Goal: Information Seeking & Learning: Find specific fact

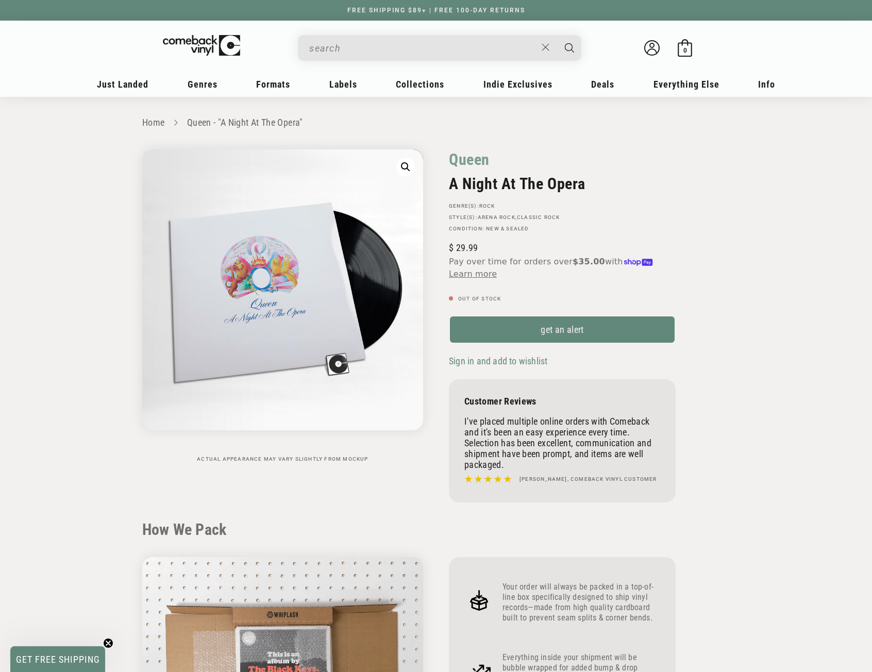
scroll to position [979, 0]
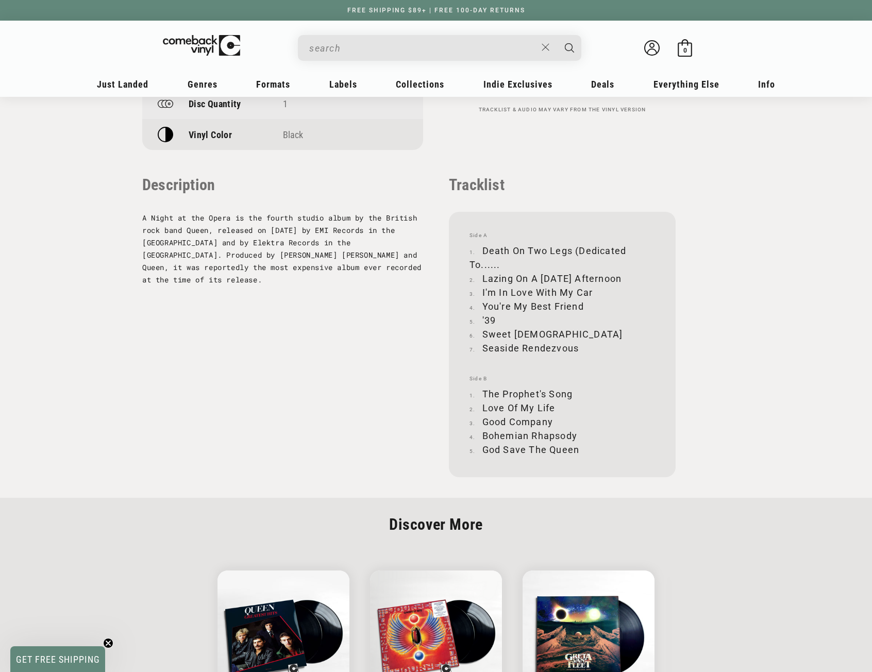
click at [407, 43] on input "When autocomplete results are available use up and down arrows to review and en…" at bounding box center [422, 48] width 227 height 21
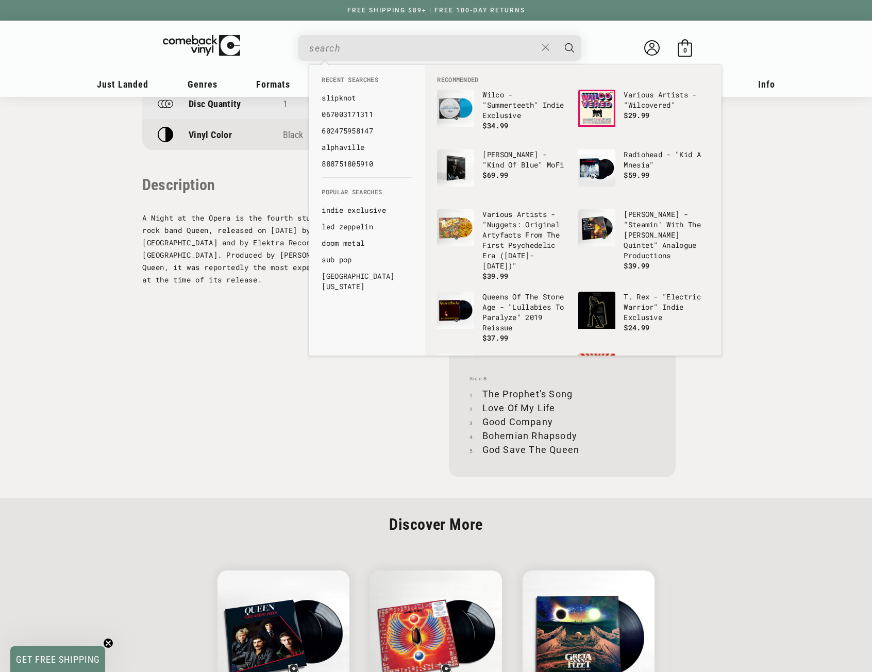
paste input "Rolling Stones - Let It Bleed"
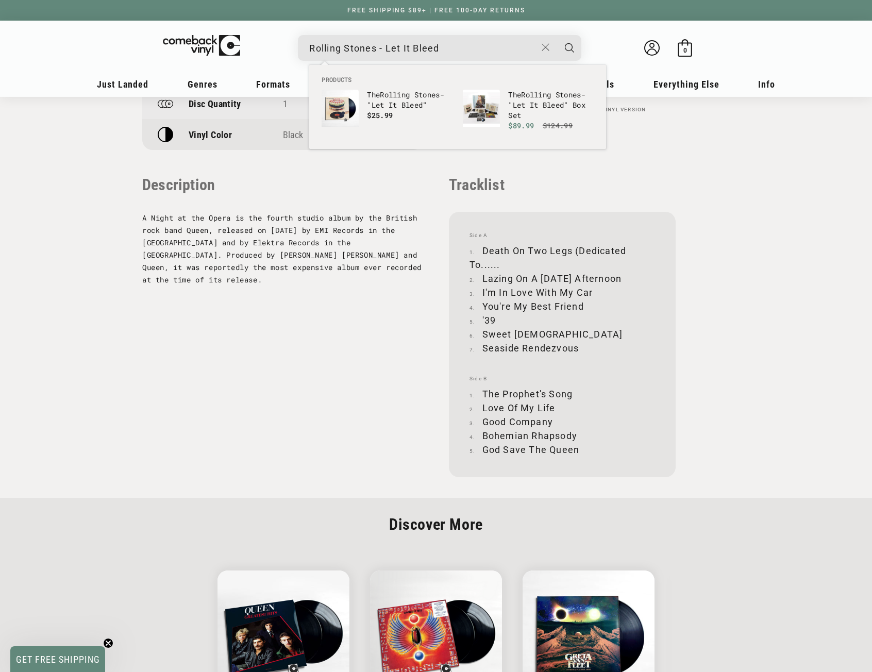
drag, startPoint x: 385, startPoint y: 46, endPoint x: 379, endPoint y: 46, distance: 6.2
click at [379, 46] on input "Rolling Stones - Let It Bleed" at bounding box center [422, 48] width 227 height 21
click at [461, 45] on input "Rolling Stones Let It Bleed" at bounding box center [422, 48] width 227 height 21
type input "Rolling Stones Let It Bleed"
click at [379, 98] on p "The Rolling Stones - " Let It Bleed "" at bounding box center [410, 100] width 86 height 21
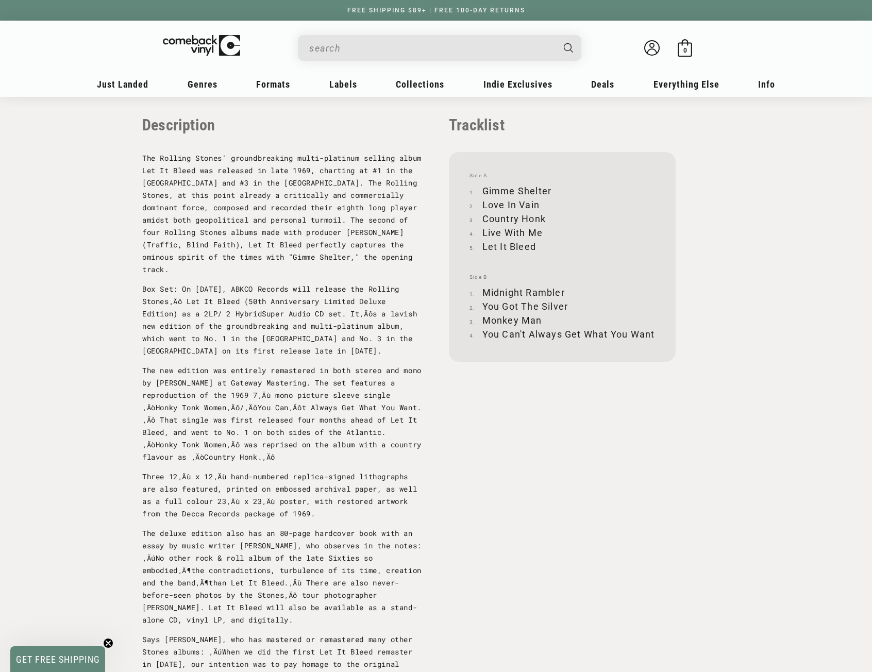
scroll to position [1030, 0]
drag, startPoint x: 484, startPoint y: 191, endPoint x: 550, endPoint y: 187, distance: 66.0
click at [550, 187] on li "Gimme Shelter" at bounding box center [561, 190] width 185 height 14
copy li "Gimme Shelter"
drag, startPoint x: 483, startPoint y: 204, endPoint x: 537, endPoint y: 206, distance: 54.1
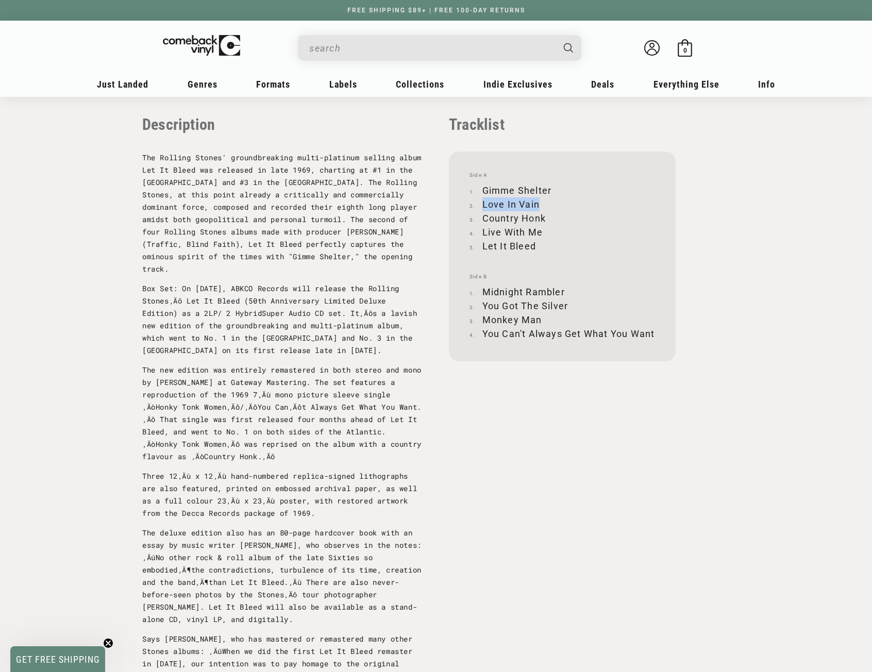
click at [537, 206] on li "Love In Vain" at bounding box center [561, 204] width 185 height 14
copy li "Love In Vain"
drag, startPoint x: 484, startPoint y: 217, endPoint x: 545, endPoint y: 216, distance: 60.8
click at [545, 216] on li "Country Honk" at bounding box center [561, 218] width 185 height 14
copy li "Country Honk"
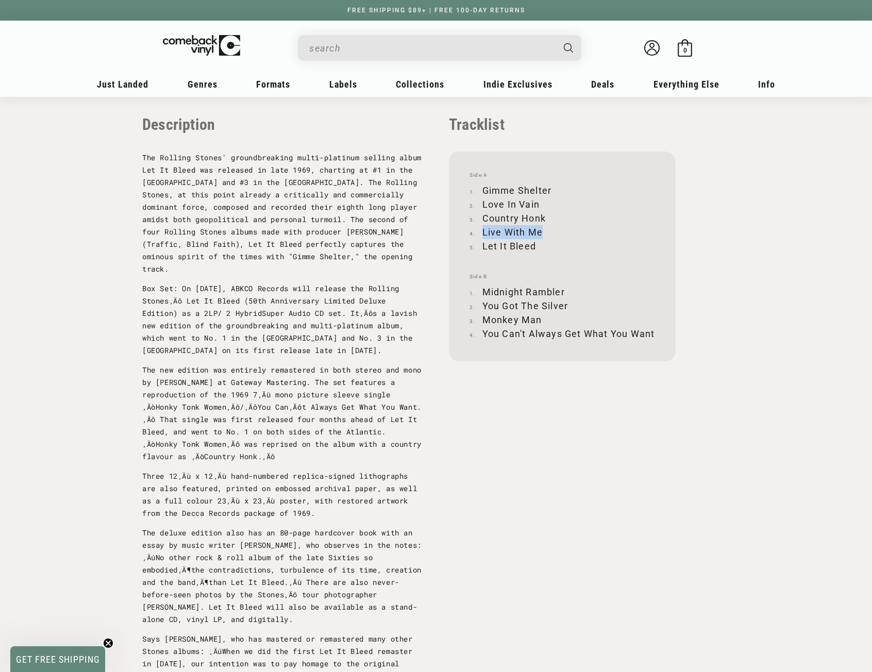
drag, startPoint x: 483, startPoint y: 231, endPoint x: 541, endPoint y: 228, distance: 57.8
click at [541, 228] on li "Live With Me" at bounding box center [561, 232] width 185 height 14
copy li "Live With Me"
click at [481, 246] on li "Let It Bleed" at bounding box center [561, 246] width 185 height 14
drag, startPoint x: 482, startPoint y: 246, endPoint x: 533, endPoint y: 245, distance: 50.5
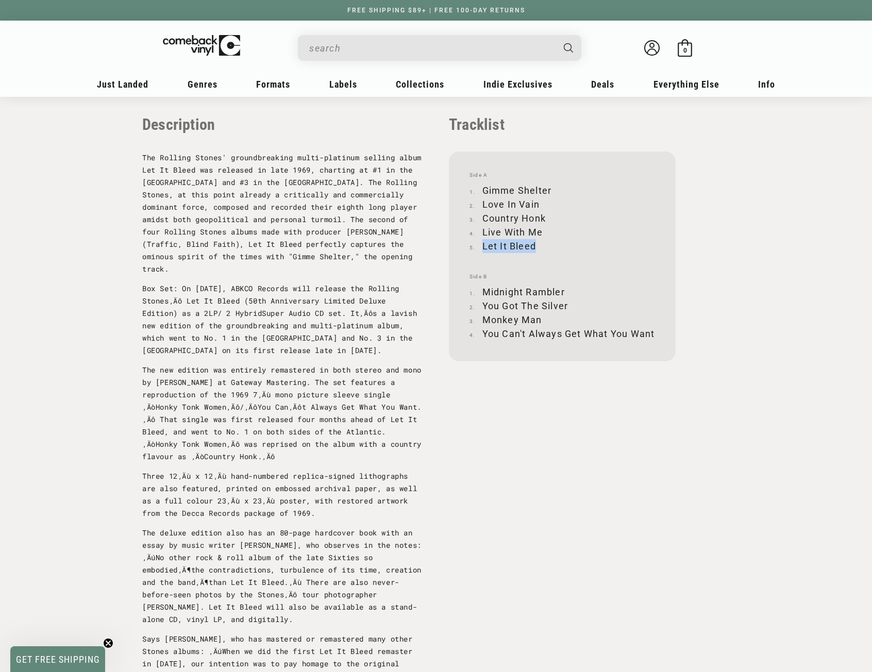
click at [533, 245] on li "Let It Bleed" at bounding box center [561, 246] width 185 height 14
copy li "Let It Bleed"
drag, startPoint x: 482, startPoint y: 290, endPoint x: 563, endPoint y: 287, distance: 80.9
click at [563, 287] on li "Midnight Rambler" at bounding box center [561, 292] width 185 height 14
copy li "Midnight Rambler"
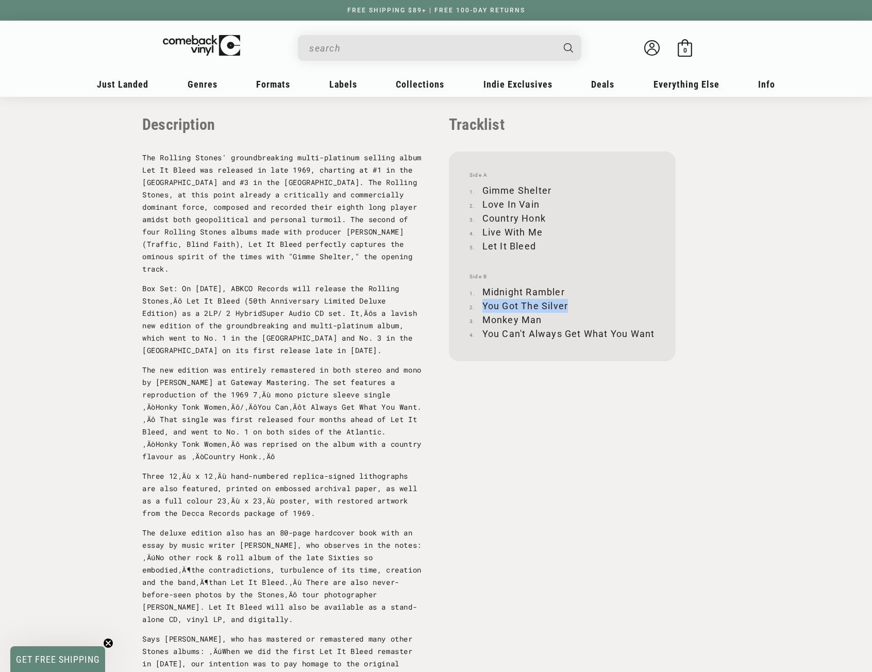
drag, startPoint x: 483, startPoint y: 304, endPoint x: 567, endPoint y: 301, distance: 84.0
click at [567, 301] on li "You Got The Silver" at bounding box center [561, 306] width 185 height 14
copy li "You Got The Silver"
click at [483, 317] on li "Monkey Man" at bounding box center [561, 320] width 185 height 14
drag, startPoint x: 483, startPoint y: 317, endPoint x: 531, endPoint y: 317, distance: 47.9
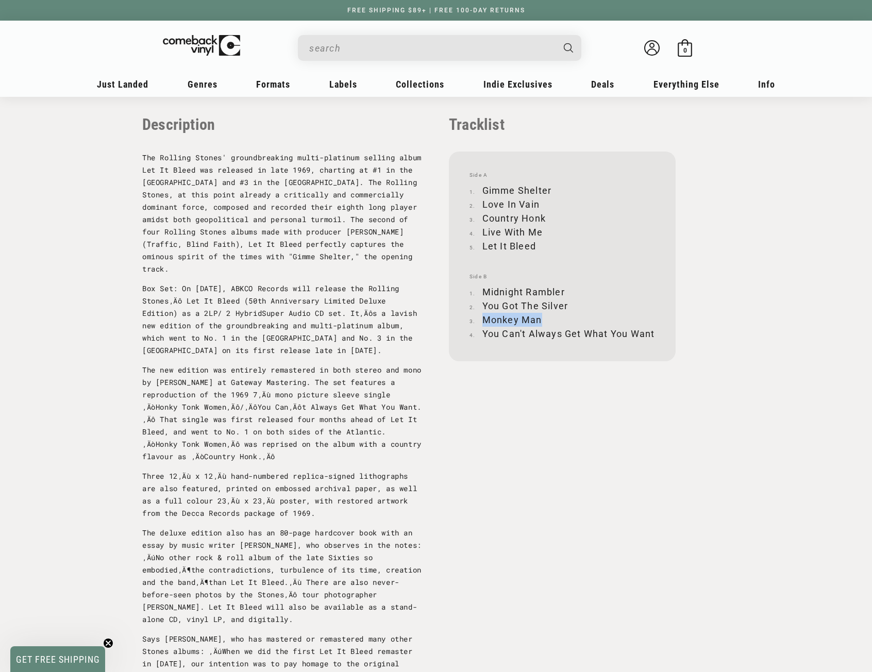
click at [529, 319] on li "Monkey Man" at bounding box center [561, 320] width 185 height 14
copy li "Monkey Man"
drag, startPoint x: 484, startPoint y: 331, endPoint x: 495, endPoint y: 344, distance: 16.5
click at [495, 341] on li "You Can't Always Get What You Want" at bounding box center [561, 334] width 185 height 14
copy li "You Can't Always Get What You Want"
